Goal: Find specific page/section: Find specific page/section

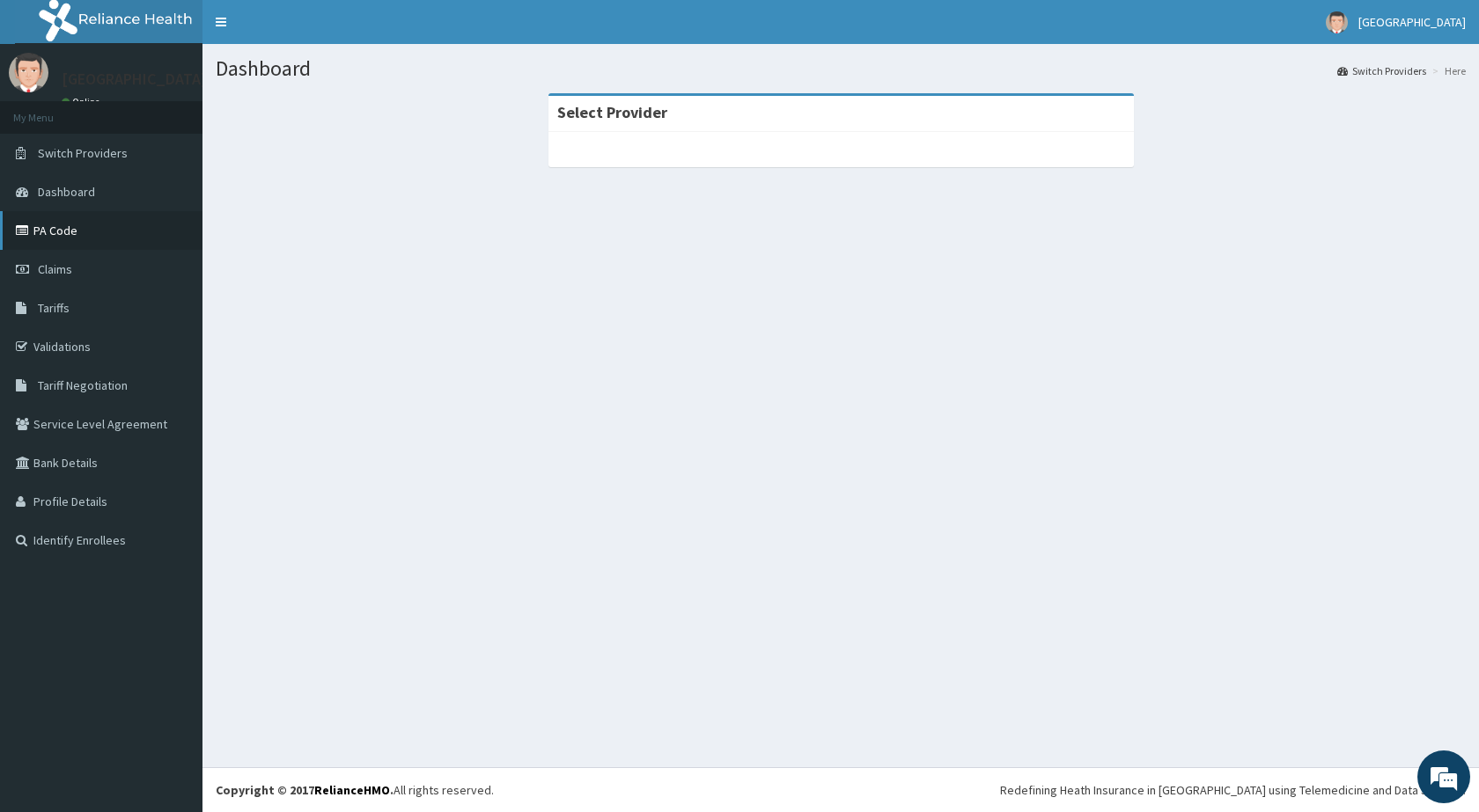
click at [66, 221] on link "PA Code" at bounding box center [101, 230] width 203 height 39
click at [68, 235] on link "PA Code" at bounding box center [101, 230] width 203 height 39
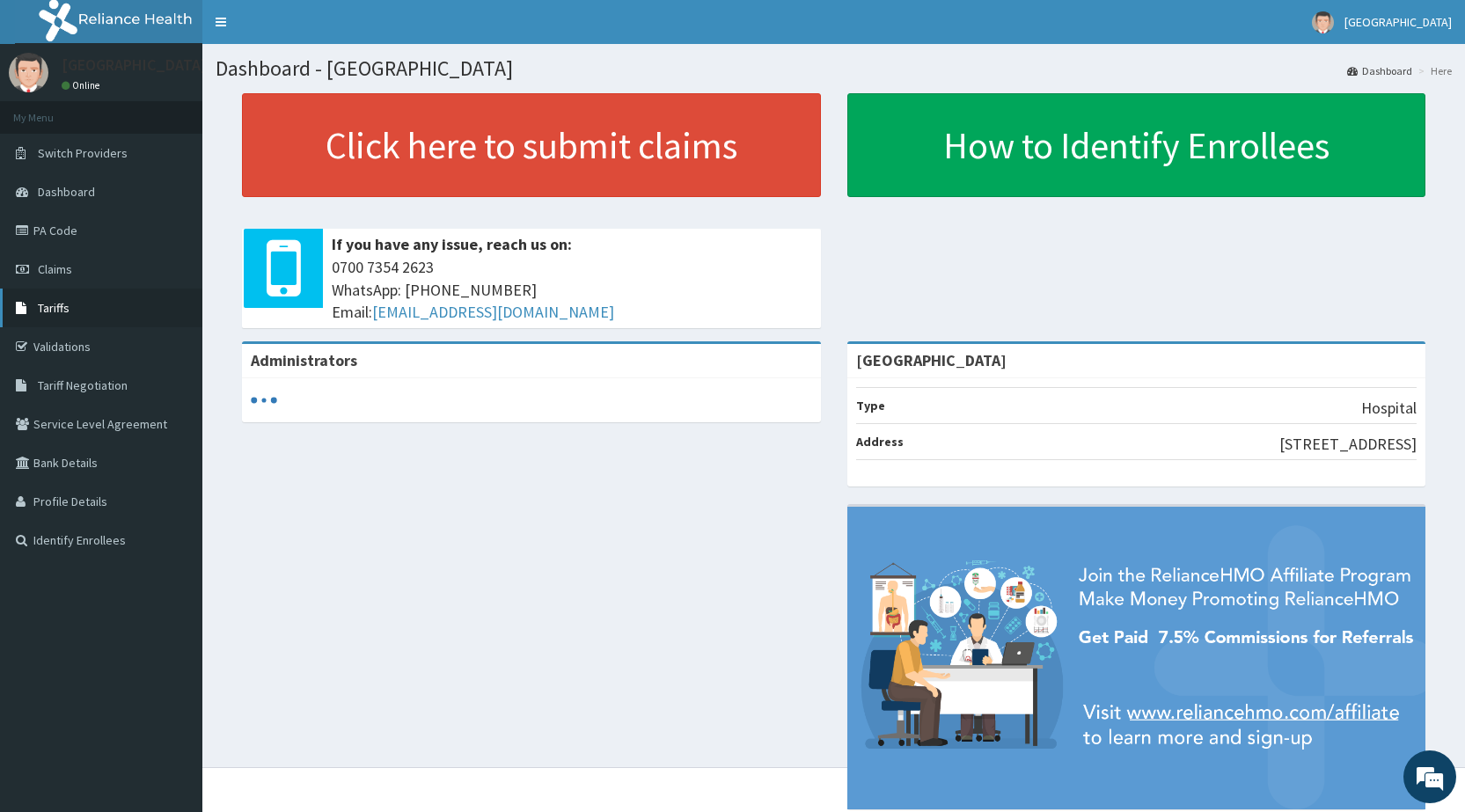
click at [53, 314] on span "Tariffs" at bounding box center [54, 307] width 32 height 15
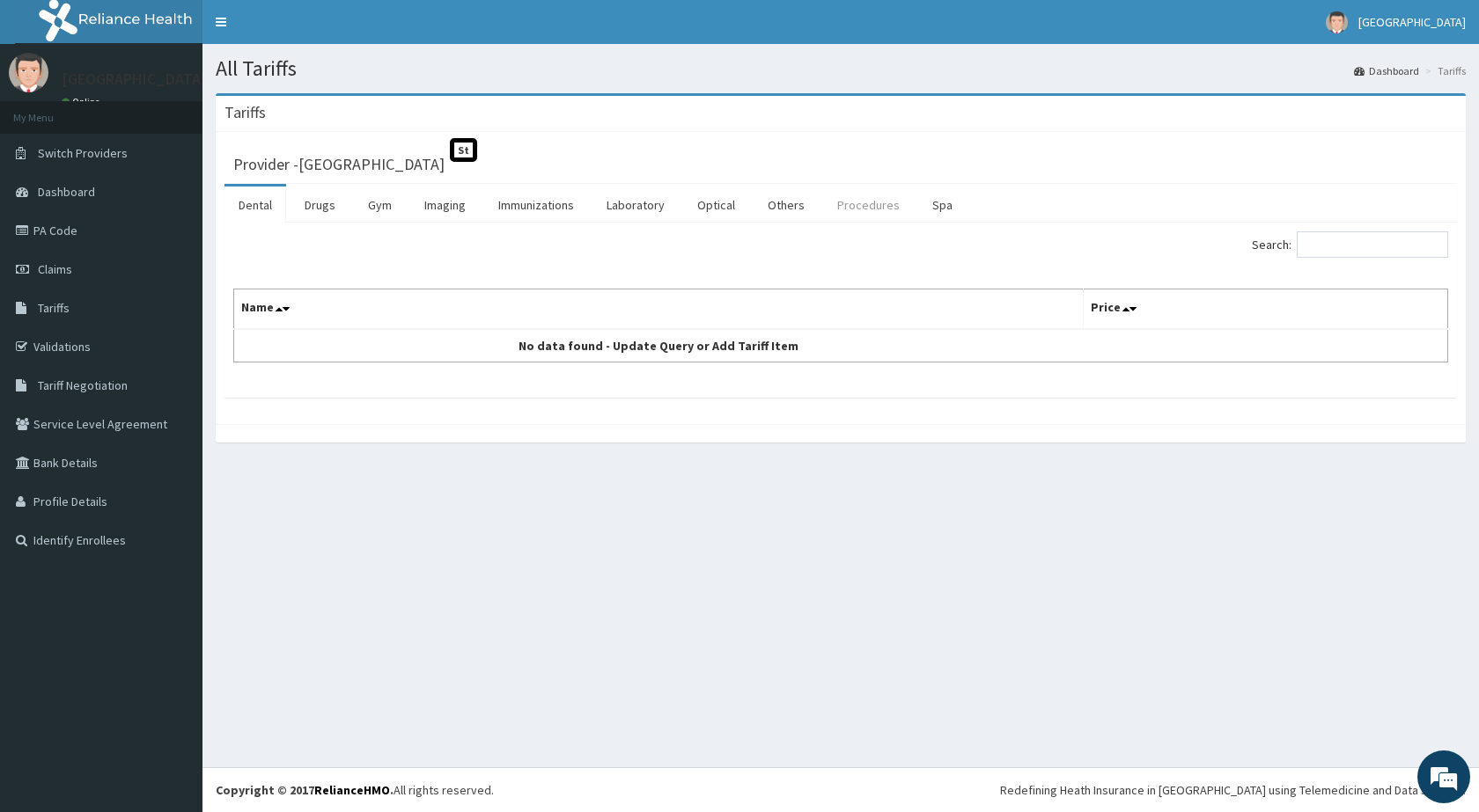
click at [882, 210] on link "Procedures" at bounding box center [869, 205] width 91 height 37
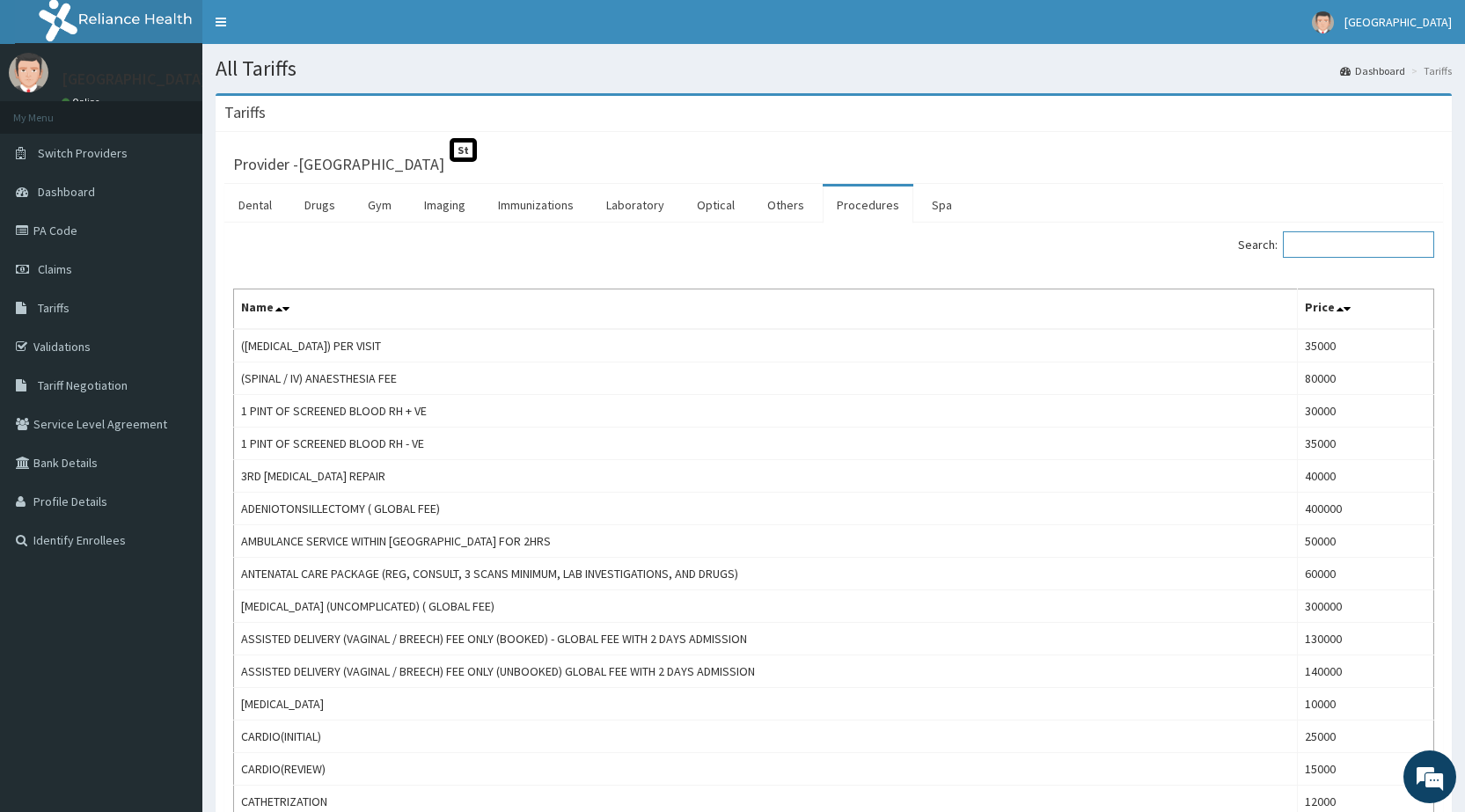
click at [1316, 241] on input "Search:" at bounding box center [1359, 245] width 151 height 26
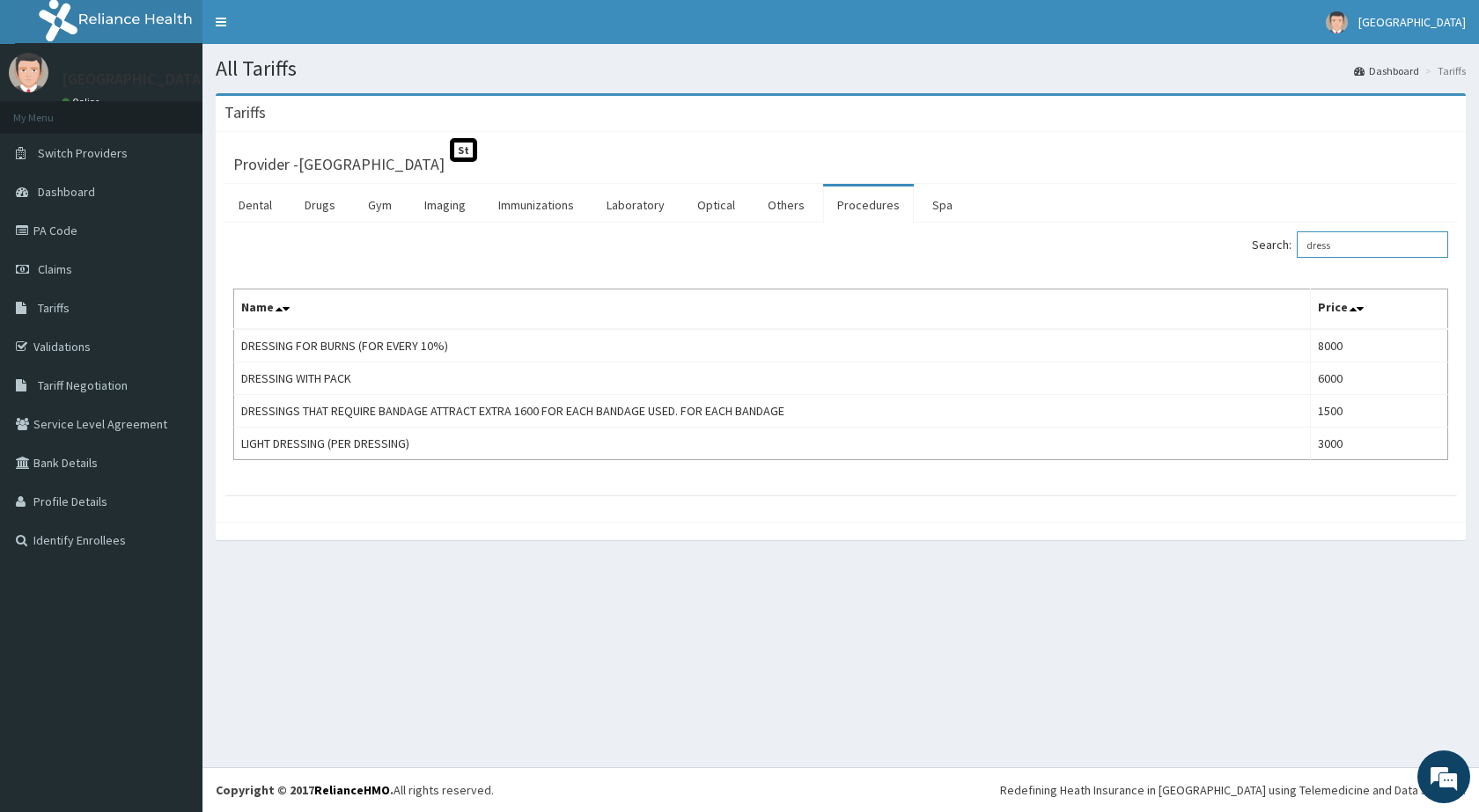
type input "dress"
